Goal: Information Seeking & Learning: Find specific fact

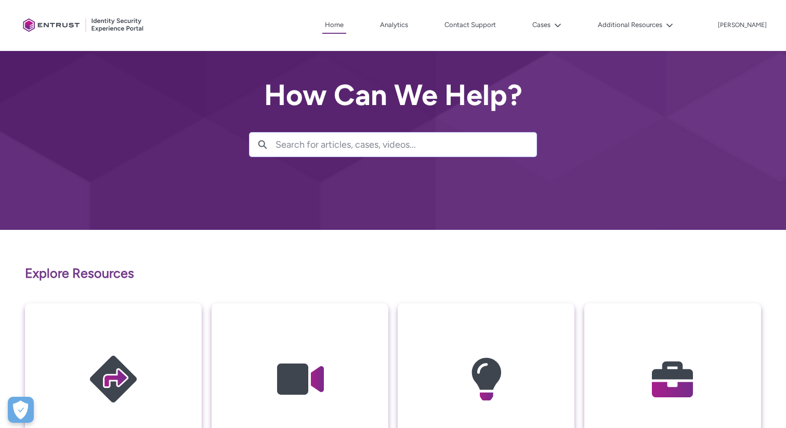
click at [657, 366] on img at bounding box center [672, 379] width 99 height 112
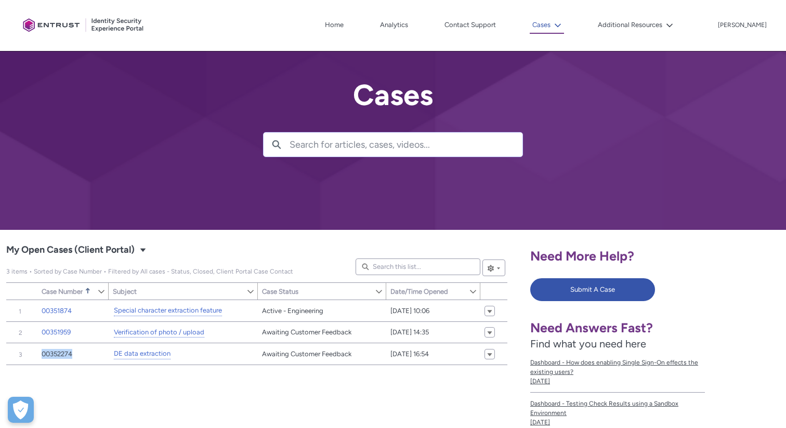
click at [558, 20] on button "Cases" at bounding box center [547, 25] width 34 height 17
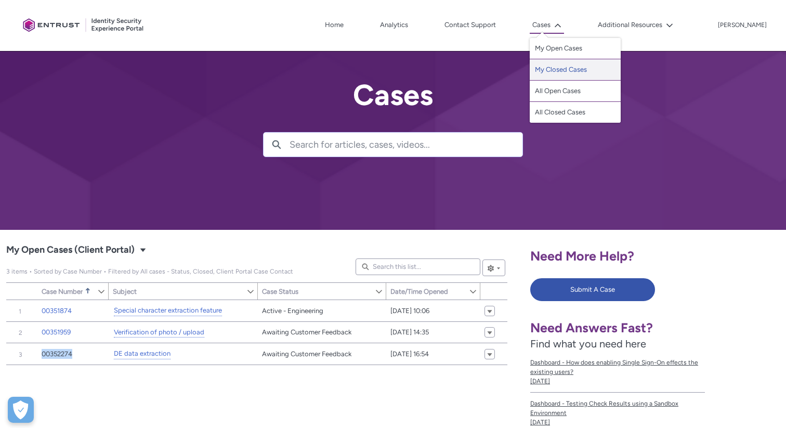
click at [573, 63] on link "My Closed Cases" at bounding box center [575, 69] width 91 height 21
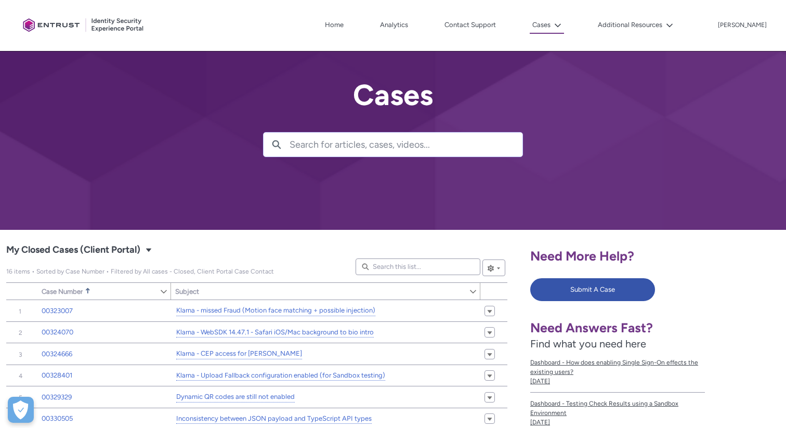
scroll to position [14, 0]
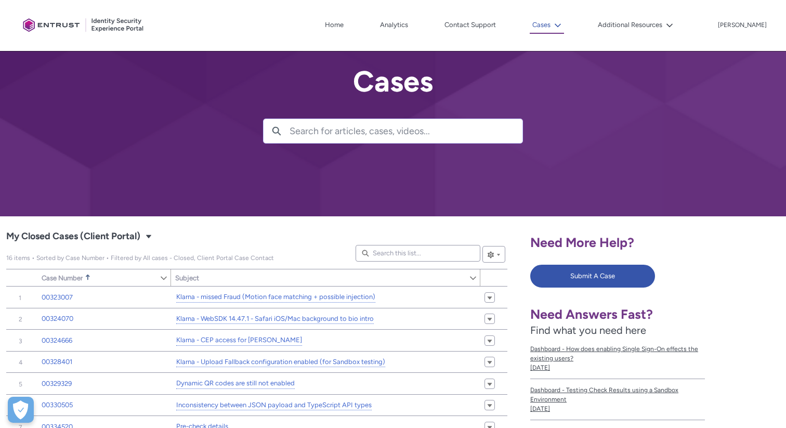
click at [555, 18] on button "Cases" at bounding box center [547, 25] width 34 height 17
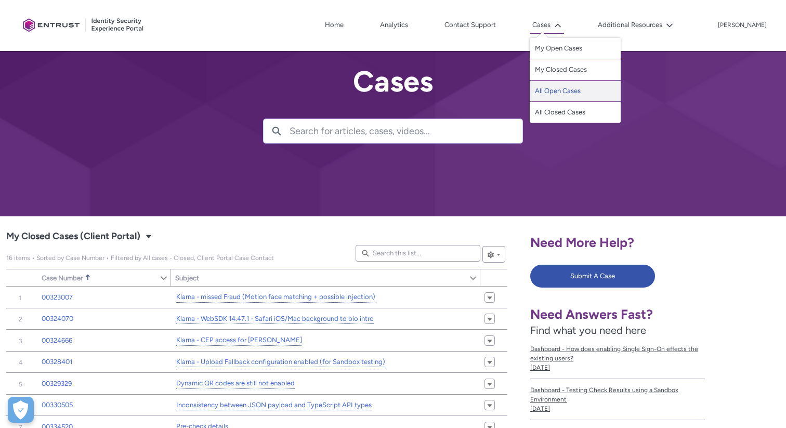
click at [572, 90] on link "All Open Cases" at bounding box center [575, 91] width 91 height 21
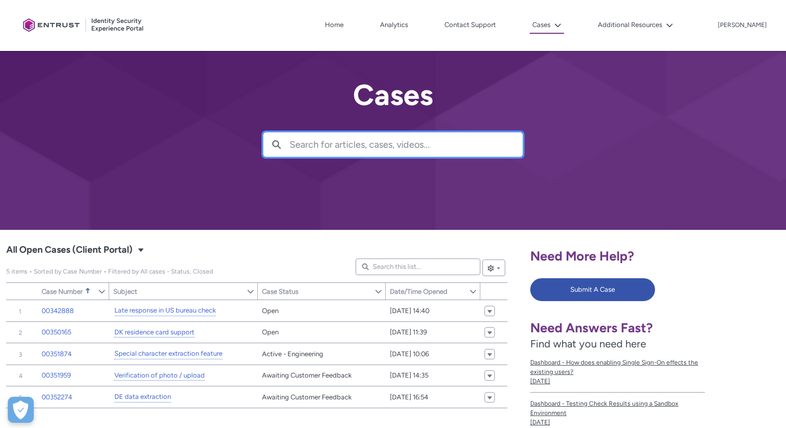
click at [346, 152] on input "Search for articles, cases, videos..." at bounding box center [406, 145] width 233 height 24
type input "danish"
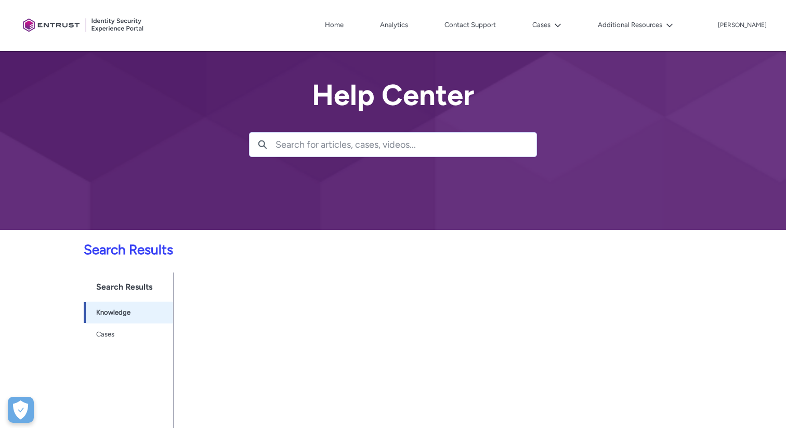
scroll to position [52, 0]
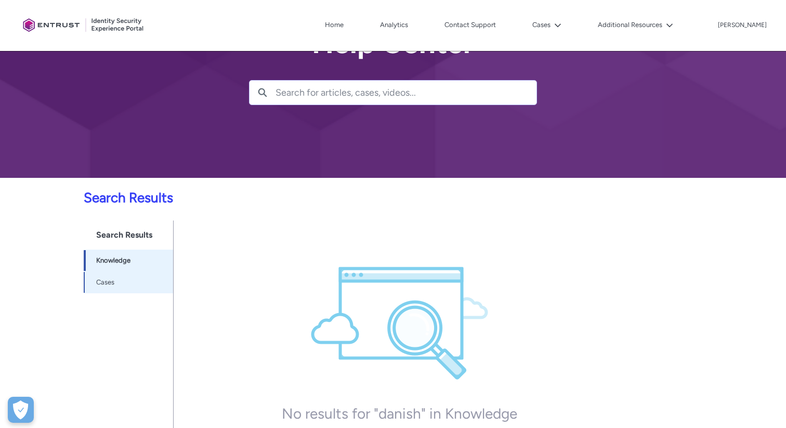
click at [113, 275] on link "Cases -1" at bounding box center [129, 282] width 90 height 22
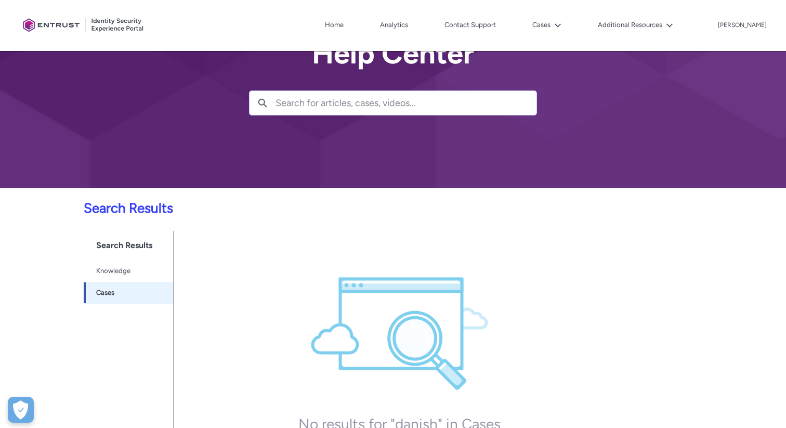
scroll to position [34, 0]
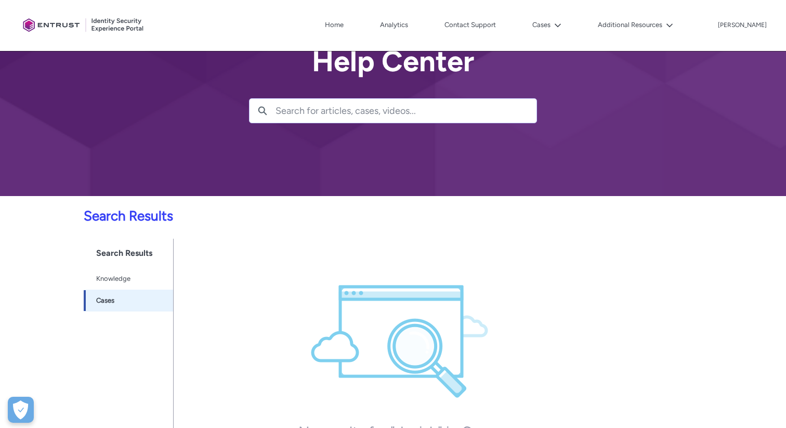
click at [596, 27] on div "Additional Resources" at bounding box center [620, 25] width 112 height 16
click at [562, 23] on icon at bounding box center [557, 25] width 7 height 7
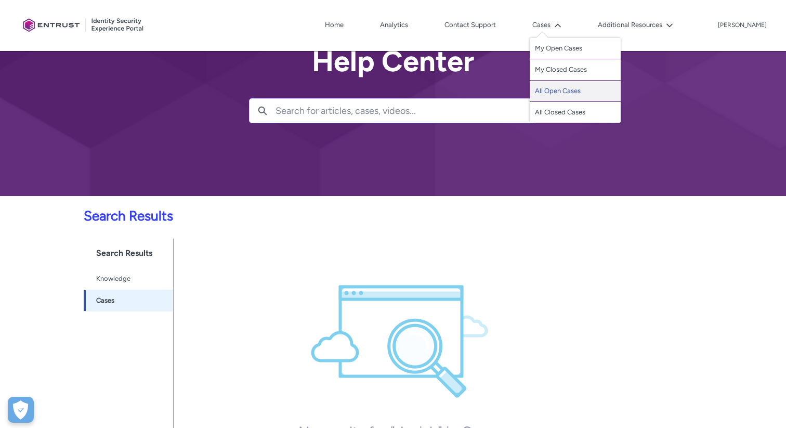
click at [575, 87] on link "All Open Cases" at bounding box center [575, 91] width 91 height 21
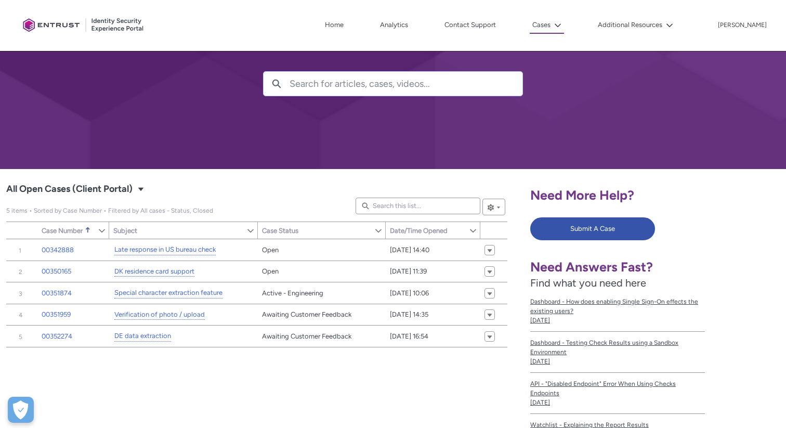
scroll to position [61, 0]
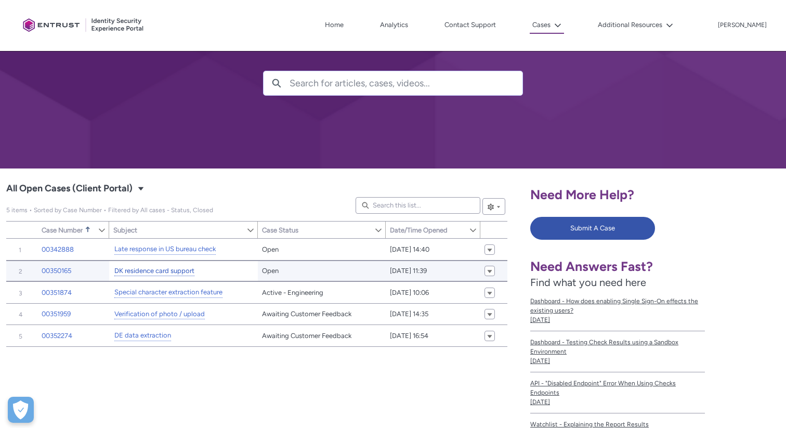
click at [161, 272] on link "DK residence card support" at bounding box center [154, 271] width 80 height 11
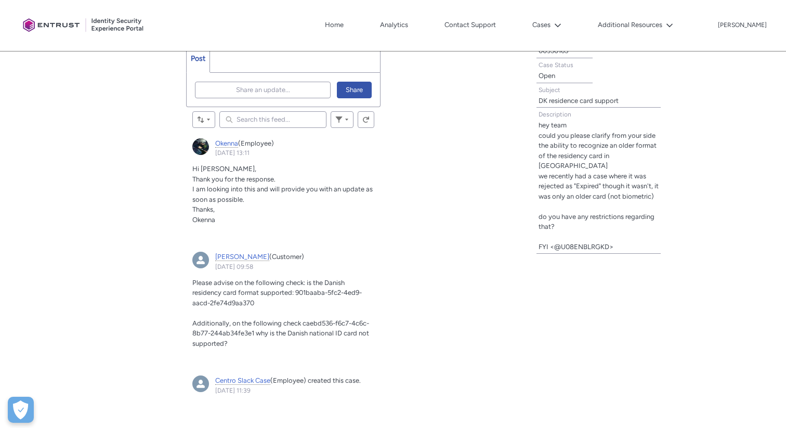
scroll to position [320, 0]
